Goal: Task Accomplishment & Management: Complete application form

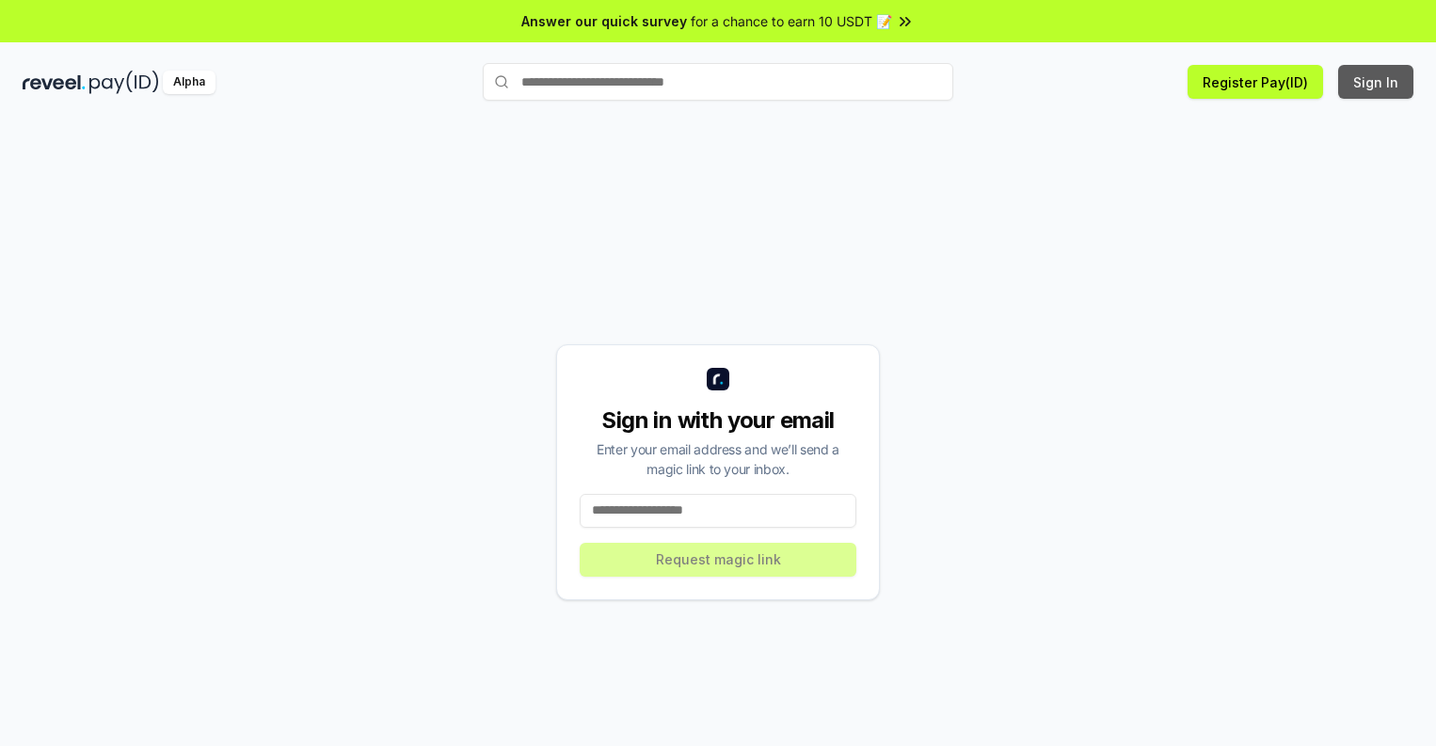
click at [1377, 82] on button "Sign In" at bounding box center [1375, 82] width 75 height 34
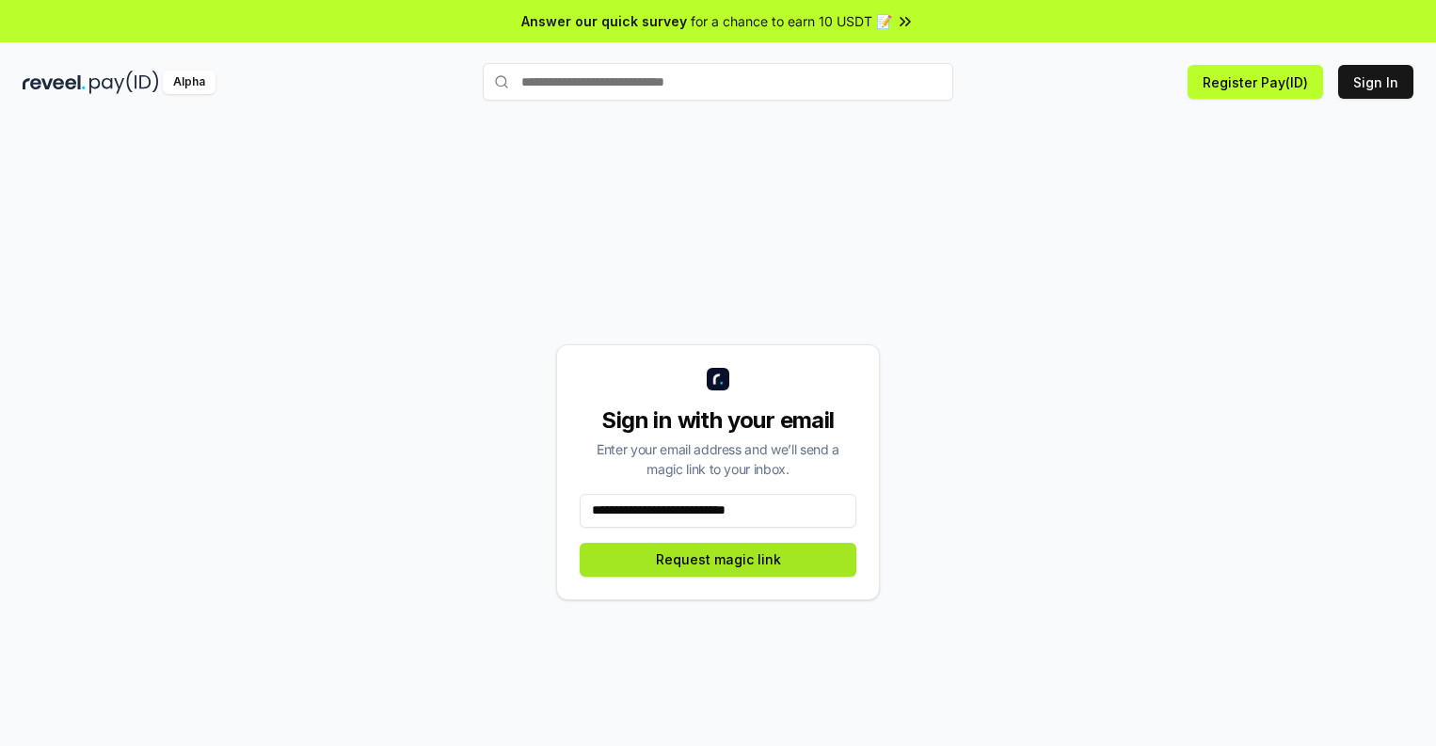
type input "**********"
click at [718, 559] on button "Request magic link" at bounding box center [718, 560] width 277 height 34
